Goal: Task Accomplishment & Management: Manage account settings

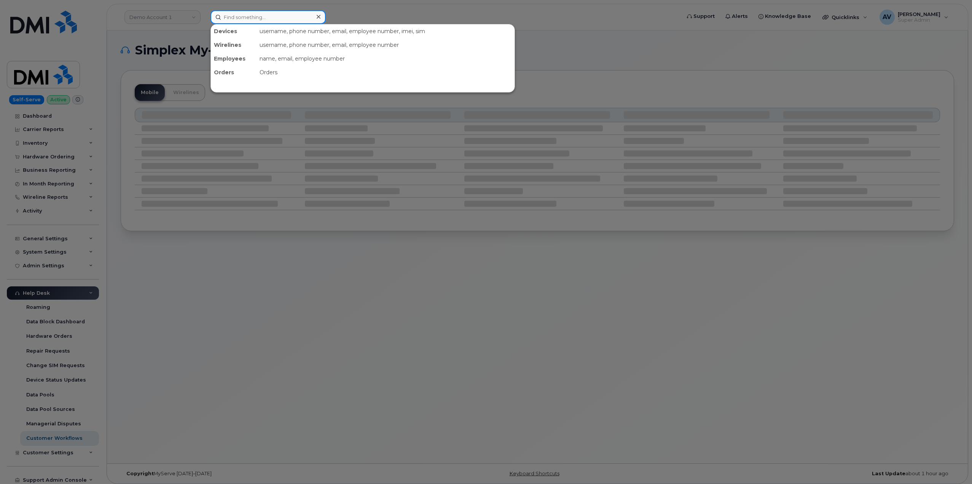
click at [281, 19] on input at bounding box center [267, 17] width 115 height 14
paste input "[PHONE_NUMBER]"
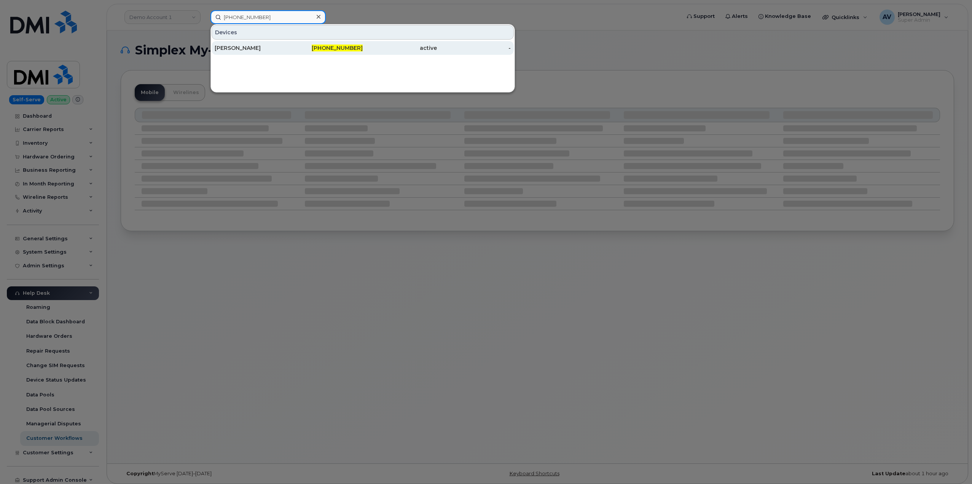
type input "[PHONE_NUMBER]"
click at [267, 48] on div "[PERSON_NAME]" at bounding box center [252, 48] width 74 height 8
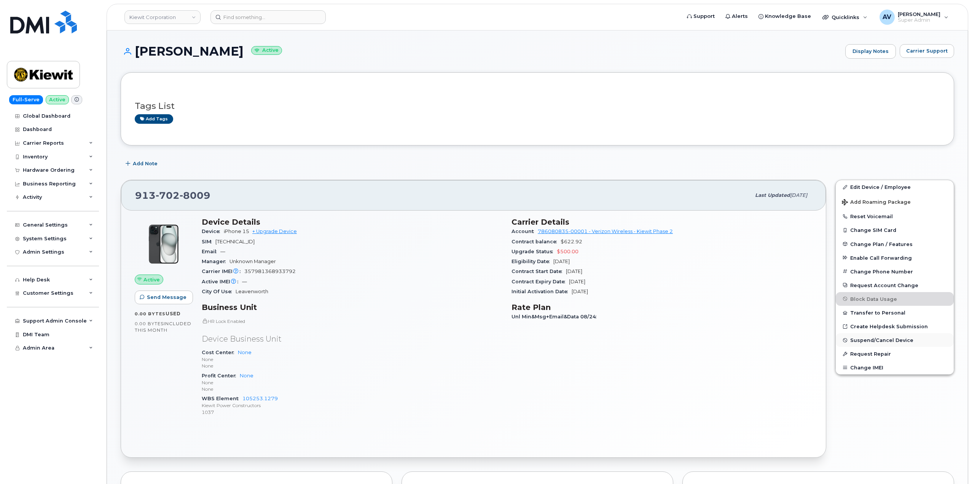
click at [874, 341] on span "Suspend/Cancel Device" at bounding box center [881, 340] width 63 height 6
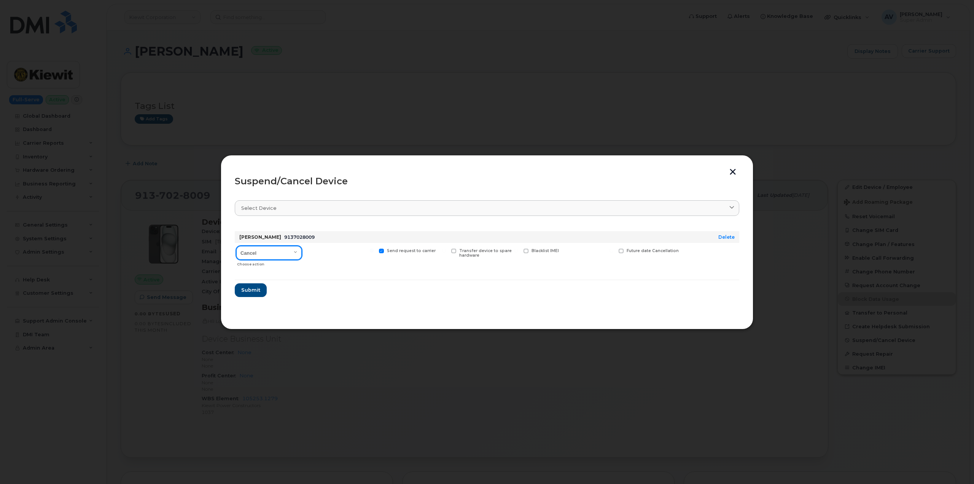
click at [263, 252] on select "Cancel Suspend - Reduced Rate Suspend - Full Rate Suspend - Lost Device/Stolen …" at bounding box center [268, 253] width 65 height 14
select select "[object Object]"
click at [236, 246] on select "Cancel Suspend - Reduced Rate Suspend - Full Rate Suspend - Lost Device/Stolen …" at bounding box center [268, 253] width 65 height 14
click at [255, 290] on span "Submit" at bounding box center [250, 289] width 19 height 7
